Goal: Check status: Check status

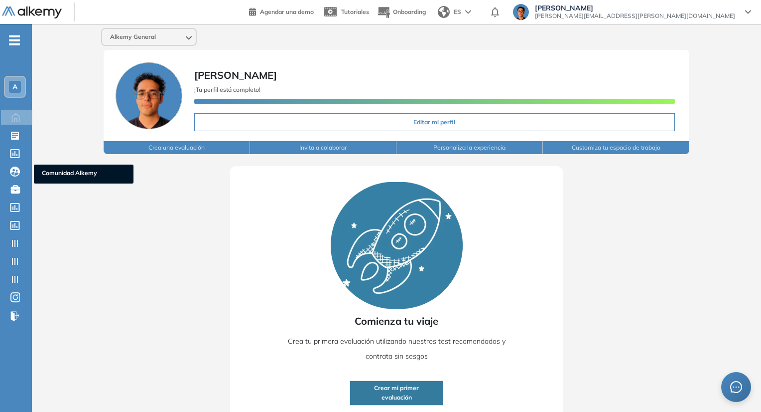
click at [14, 175] on div "Comunidad Alkemy Comunidad Alkemy" at bounding box center [17, 171] width 30 height 14
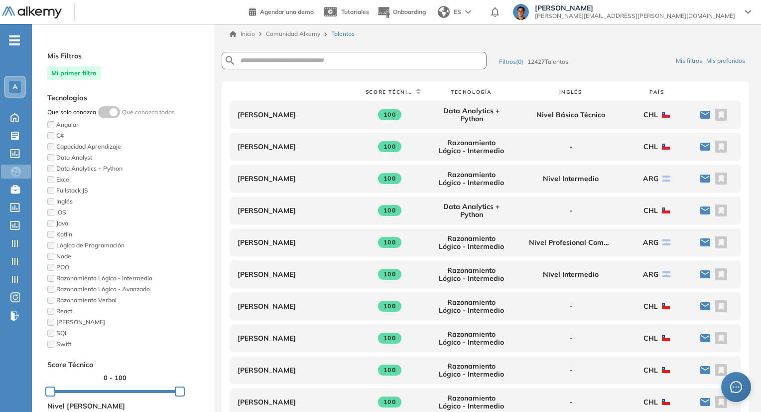
click at [16, 12] on img at bounding box center [32, 12] width 60 height 12
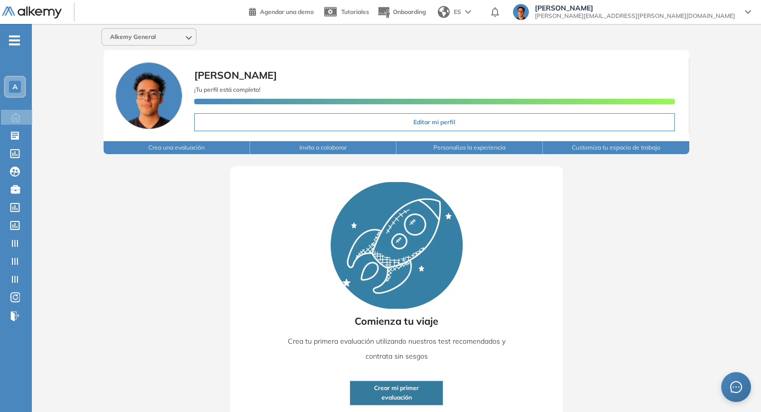
click at [153, 38] on span "Alkemy General" at bounding box center [133, 37] width 46 height 8
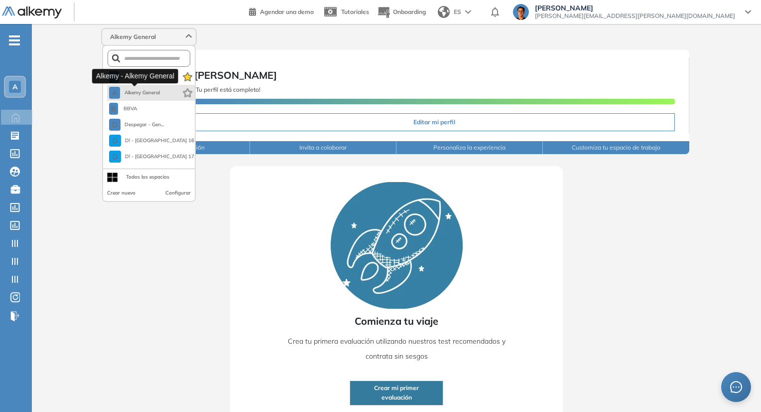
click at [141, 89] on span "Alkemy General" at bounding box center [142, 93] width 36 height 8
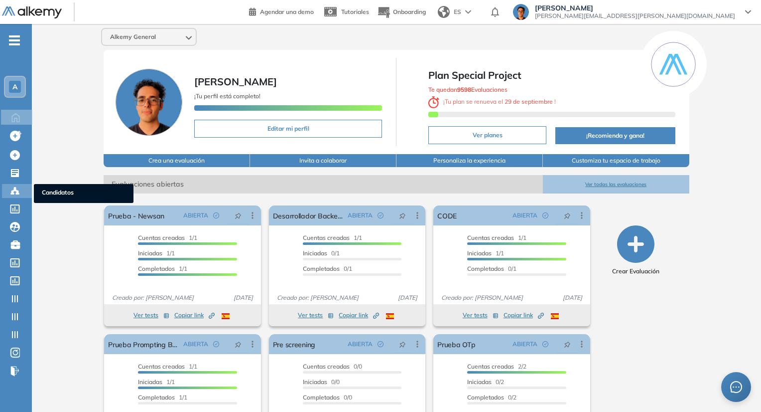
click at [16, 193] on icon at bounding box center [15, 191] width 10 height 10
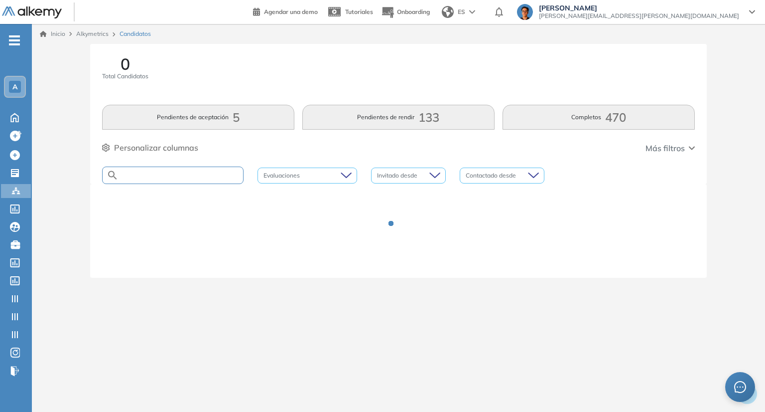
click at [220, 176] on input "text" at bounding box center [181, 174] width 125 height 7
type input "*****"
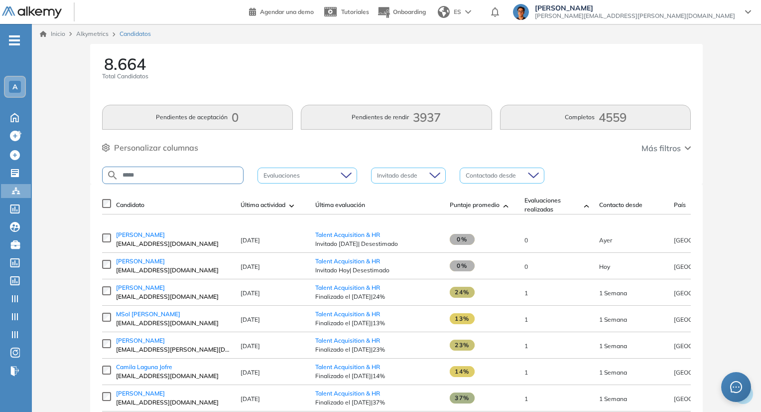
type input "*****"
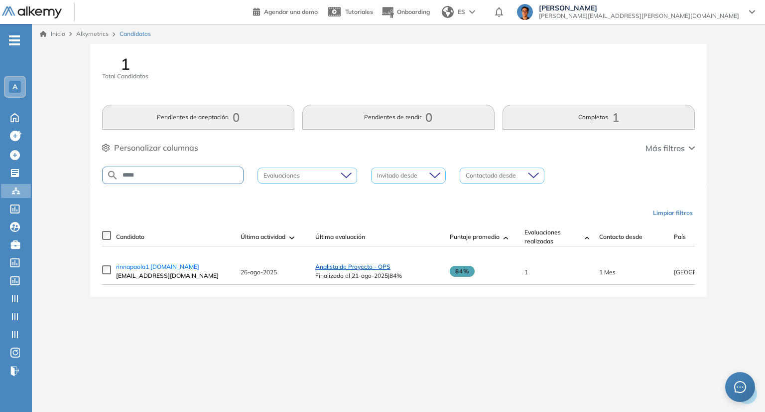
click at [339, 270] on span "Analista de Proyecto - OPS" at bounding box center [352, 266] width 75 height 7
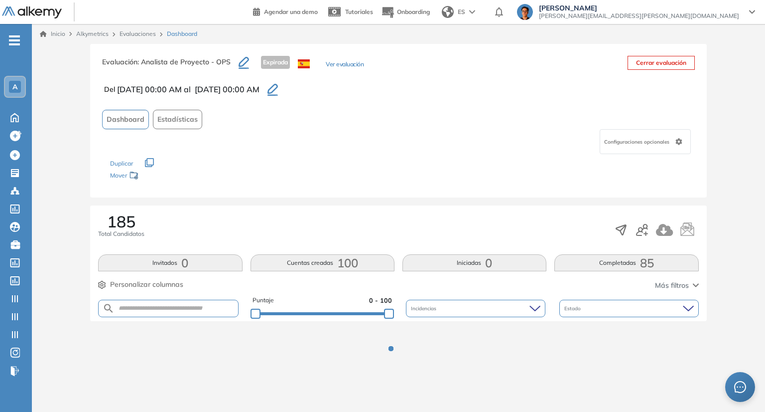
click at [633, 264] on button "Completadas 85" at bounding box center [627, 262] width 144 height 17
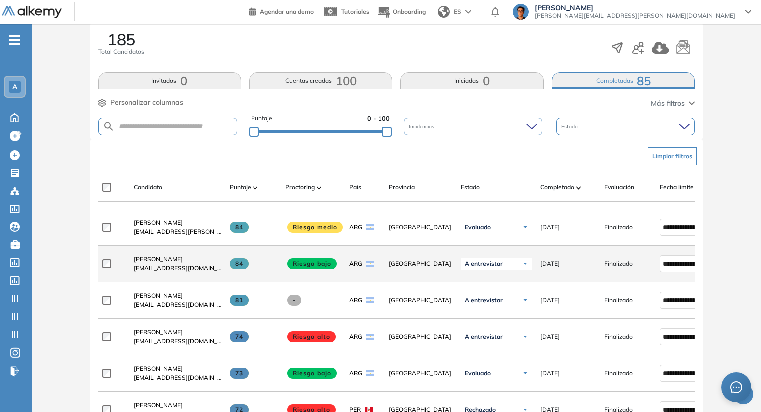
scroll to position [199, 0]
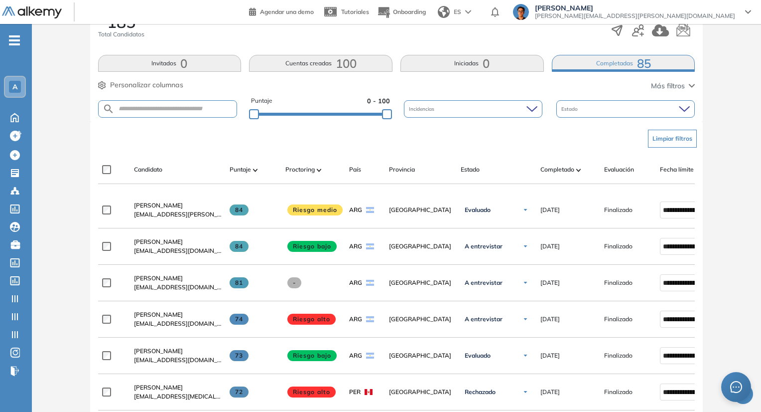
click at [183, 282] on span "[PERSON_NAME]" at bounding box center [158, 277] width 49 height 7
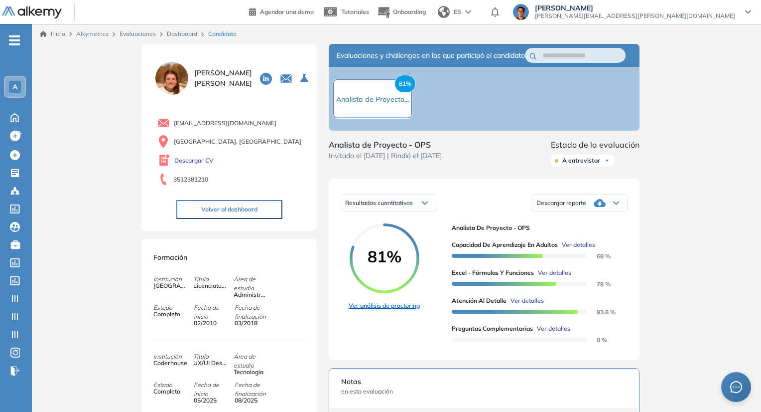
click at [387, 310] on link "Ver análisis de proctoring" at bounding box center [384, 305] width 71 height 9
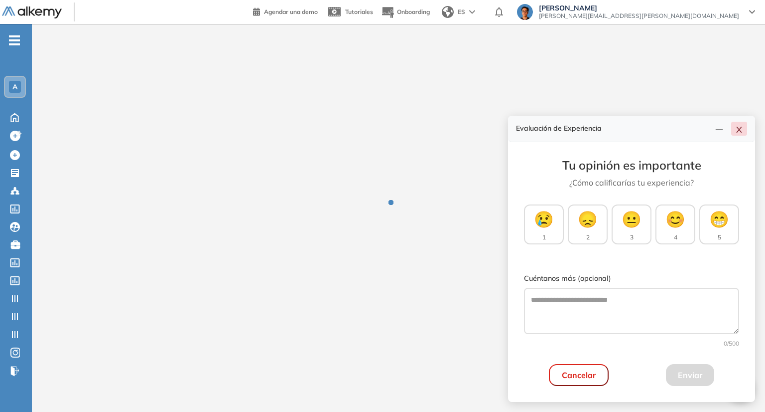
click at [739, 134] on button "button" at bounding box center [739, 129] width 16 height 14
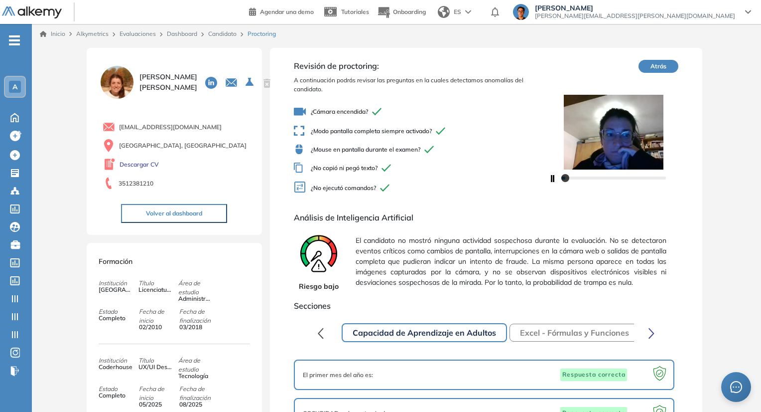
click at [532, 248] on span "El candidato no mostró ninguna actividad sospechosa durante la evaluación. No s…" at bounding box center [511, 261] width 311 height 60
click at [532, 247] on span "El candidato no mostró ninguna actividad sospechosa durante la evaluación. No s…" at bounding box center [511, 261] width 311 height 60
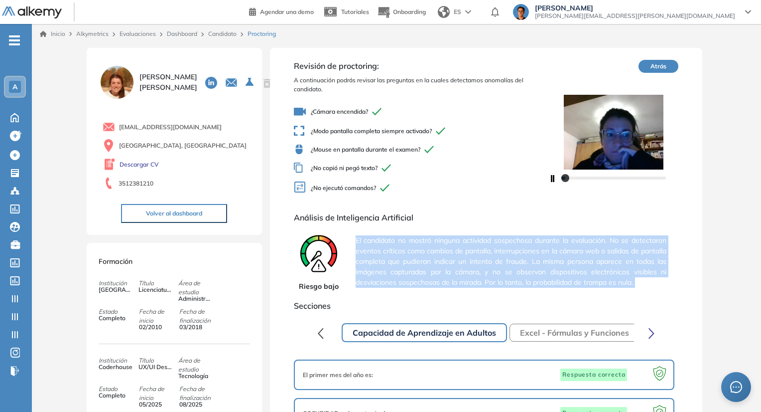
click at [532, 247] on span "El candidato no mostró ninguna actividad sospechosa durante la evaluación. No s…" at bounding box center [511, 261] width 311 height 60
click at [213, 36] on link "Candidato" at bounding box center [222, 33] width 28 height 7
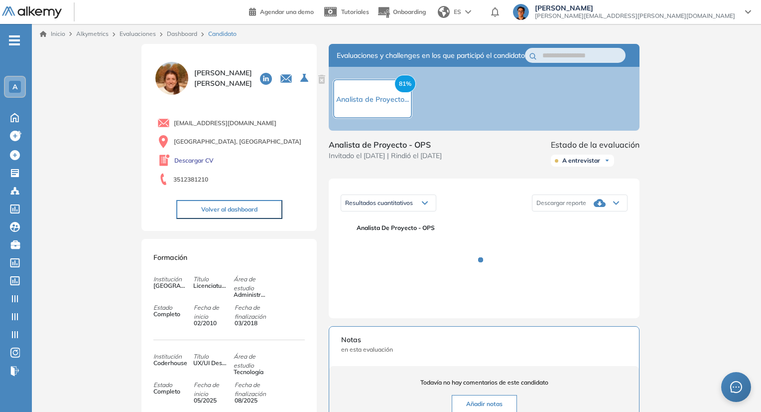
click at [188, 32] on link "Dashboard" at bounding box center [182, 33] width 30 height 7
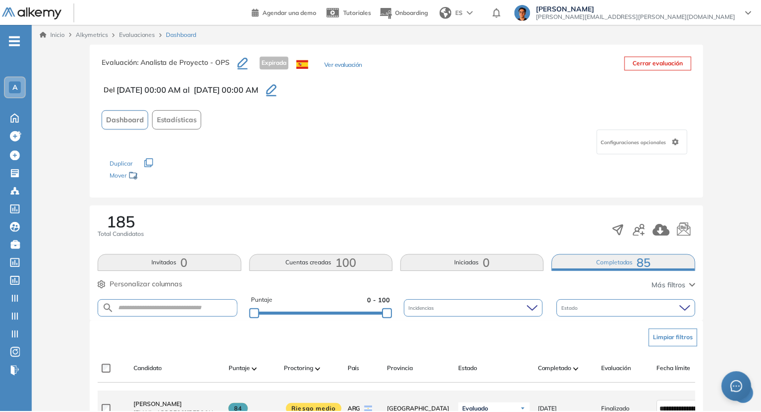
scroll to position [100, 0]
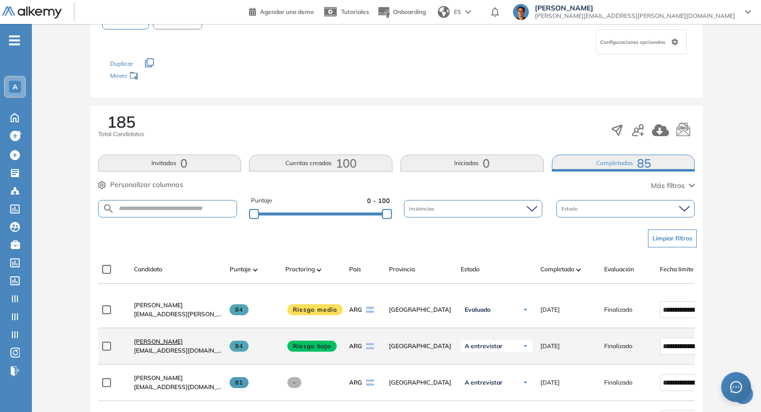
click at [159, 341] on span "[PERSON_NAME]" at bounding box center [158, 340] width 49 height 7
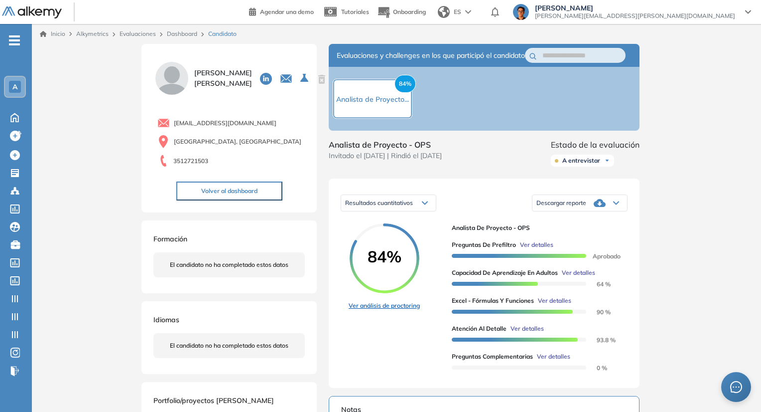
click at [412, 310] on link "Ver análisis de proctoring" at bounding box center [384, 305] width 71 height 9
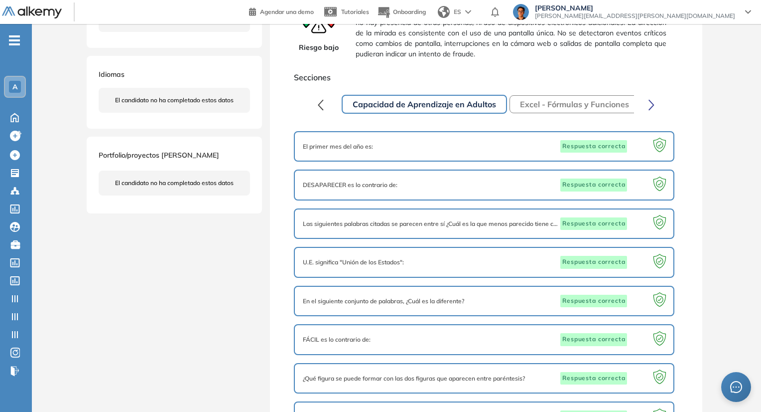
click at [573, 110] on button "Excel - Fórmulas y Funciones" at bounding box center [575, 104] width 130 height 18
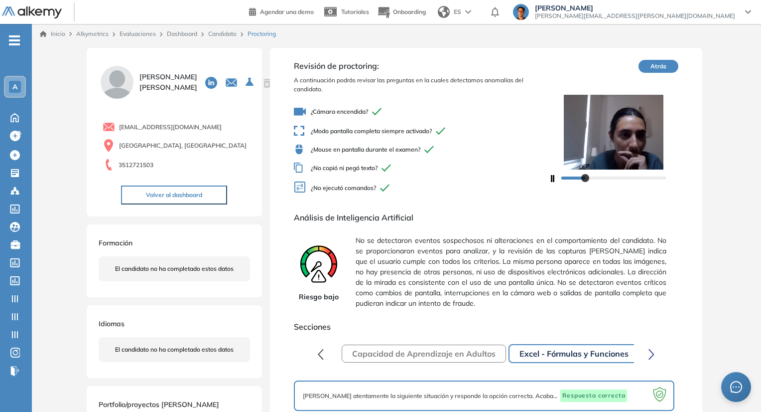
click at [654, 346] on button "button" at bounding box center [651, 353] width 19 height 20
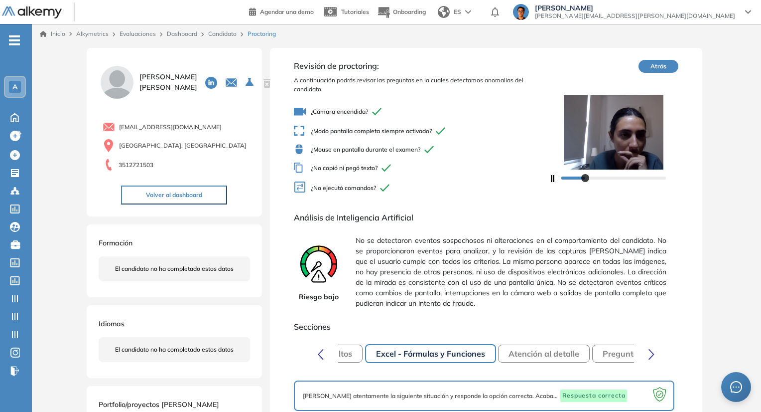
scroll to position [0, 148]
drag, startPoint x: 538, startPoint y: 348, endPoint x: 570, endPoint y: 331, distance: 35.7
click at [538, 347] on button "Atención al detalle" at bounding box center [540, 353] width 92 height 18
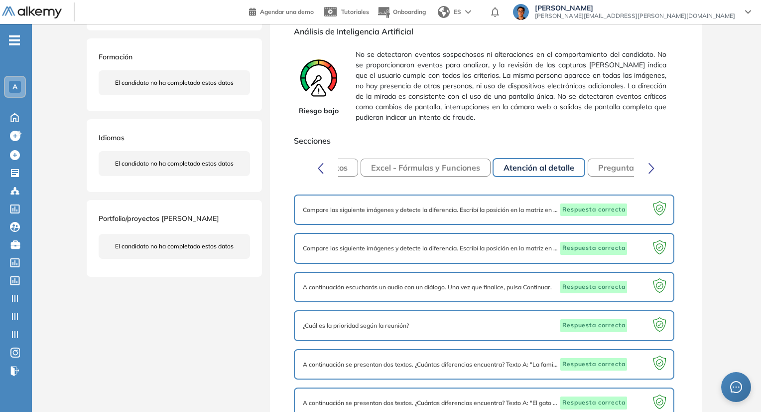
scroll to position [0, 0]
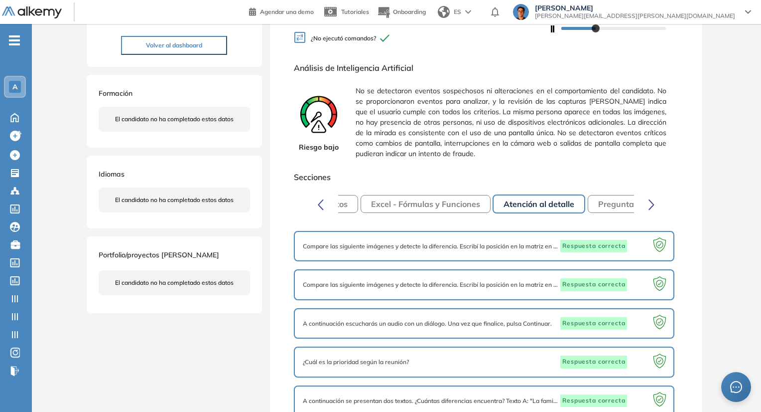
click at [614, 208] on button "Preguntas complementarias" at bounding box center [652, 204] width 128 height 18
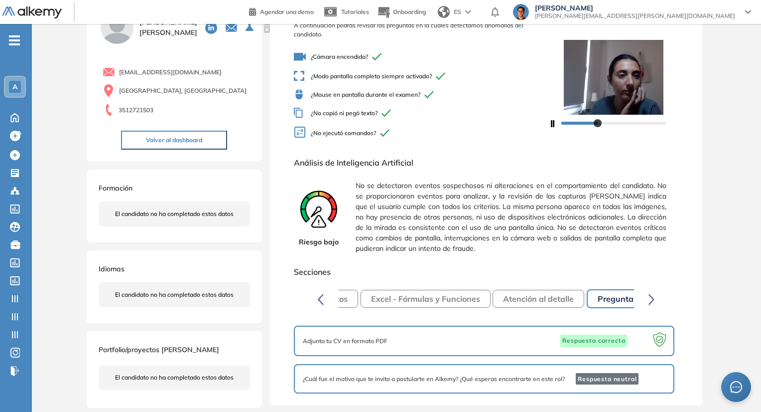
click at [648, 301] on button "button" at bounding box center [651, 298] width 19 height 20
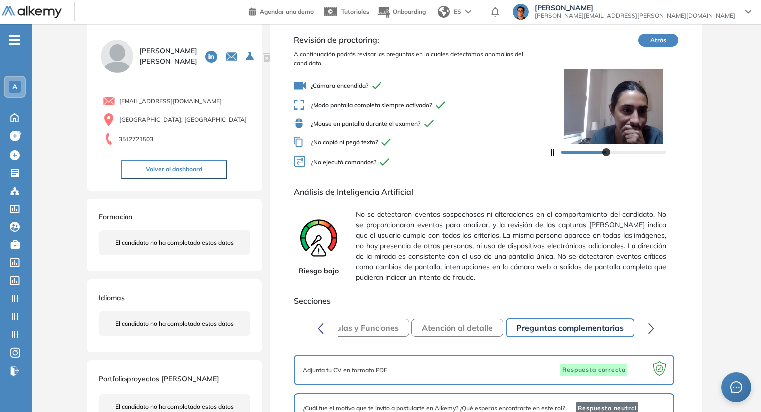
scroll to position [0, 0]
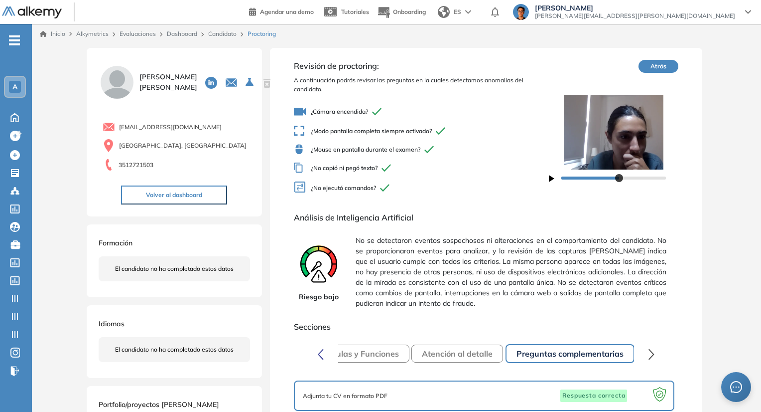
click at [618, 176] on div at bounding box center [614, 177] width 105 height 6
click at [656, 175] on div at bounding box center [614, 177] width 105 height 6
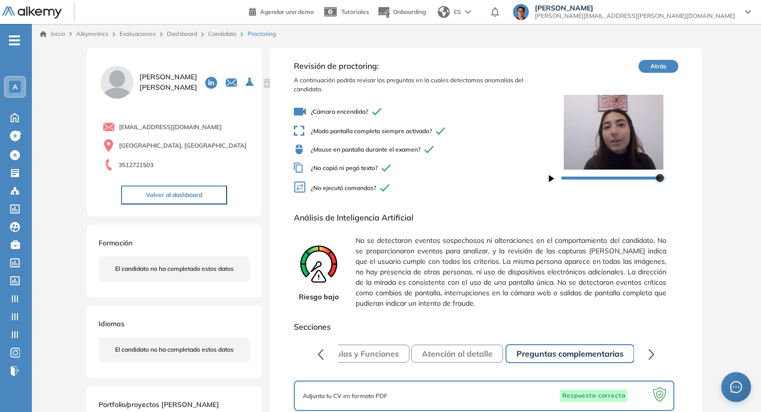
drag, startPoint x: 656, startPoint y: 175, endPoint x: 661, endPoint y: 176, distance: 5.1
click at [661, 176] on div at bounding box center [660, 178] width 8 height 8
